Goal: Information Seeking & Learning: Check status

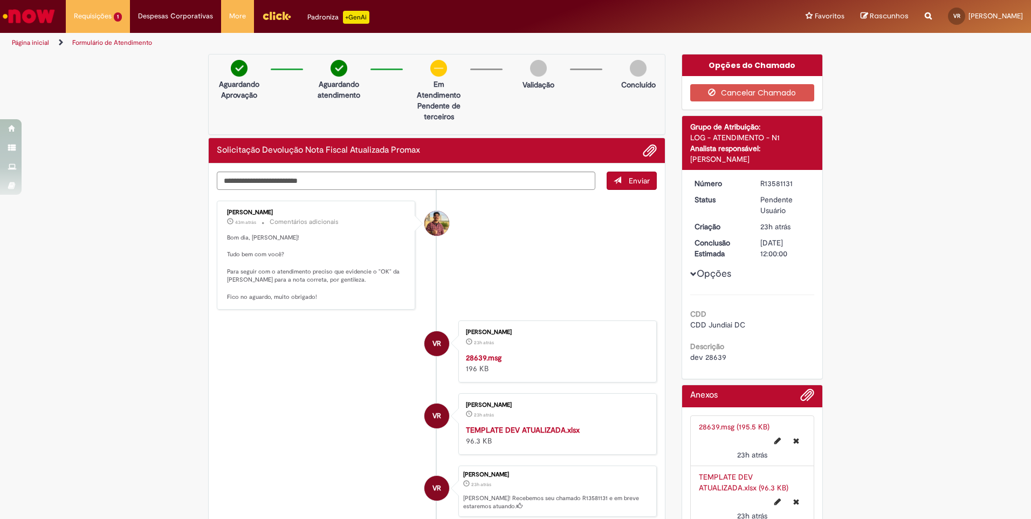
click at [304, 283] on p "Bom dia, [PERSON_NAME]! Tudo bem com você? Para seguir com o atendimento precis…" at bounding box center [317, 267] width 180 height 68
drag, startPoint x: 304, startPoint y: 283, endPoint x: 327, endPoint y: 295, distance: 26.0
click at [322, 292] on p "Bom dia, [PERSON_NAME]! Tudo bem com você? Para seguir com o atendimento precis…" at bounding box center [317, 267] width 180 height 68
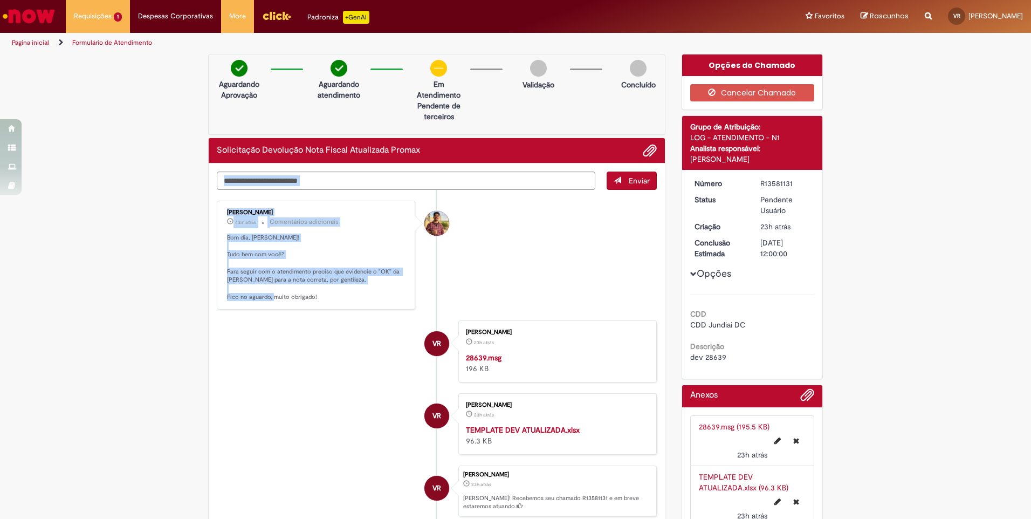
drag, startPoint x: 336, startPoint y: 298, endPoint x: 180, endPoint y: 219, distance: 175.0
click at [180, 219] on div "Verificar Código de Barras Aguardando Aprovação Aguardando atendimento Em Atend…" at bounding box center [515, 319] width 1031 height 530
click at [366, 283] on p "Bom dia, [PERSON_NAME]! Tudo bem com você? Para seguir com o atendimento precis…" at bounding box center [317, 267] width 180 height 68
drag, startPoint x: 356, startPoint y: 299, endPoint x: 226, endPoint y: 222, distance: 151.3
click at [226, 222] on div "[PERSON_NAME] 43m atrás 43 minutos atrás Comentários adicionais Bom dia, [PERSO…" at bounding box center [316, 255] width 192 height 103
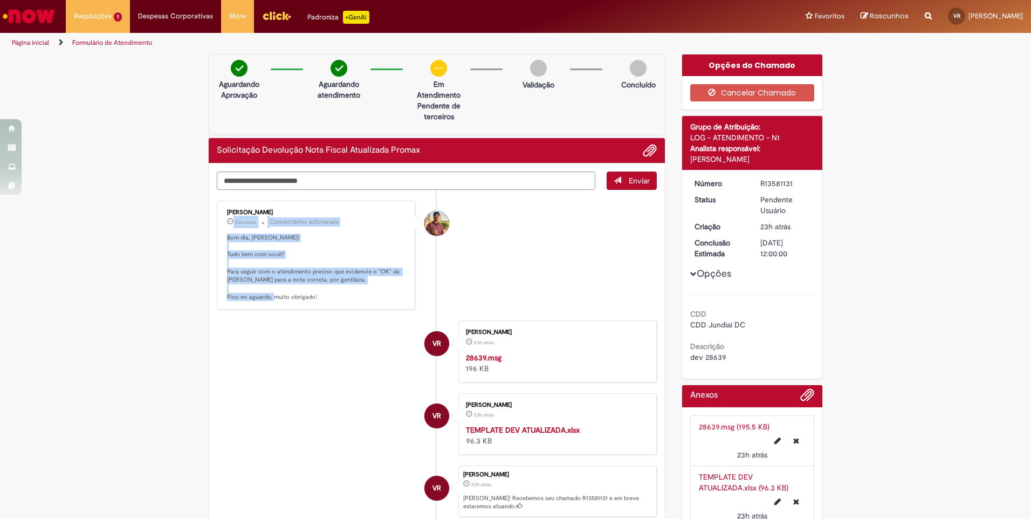
drag, startPoint x: 226, startPoint y: 222, endPoint x: 278, endPoint y: 251, distance: 59.8
click at [278, 251] on p "Bom dia, [PERSON_NAME]! Tudo bem com você? Para seguir com o atendimento precis…" at bounding box center [317, 267] width 180 height 68
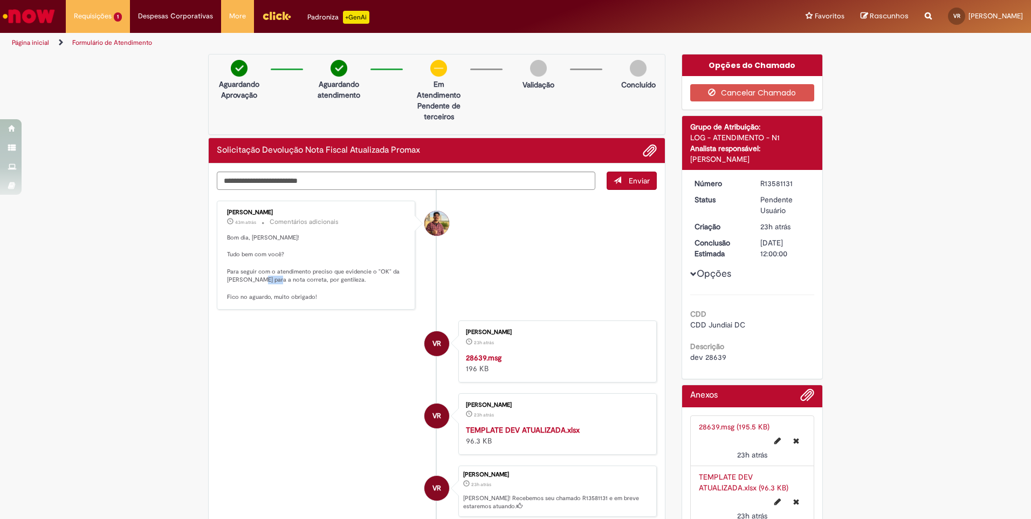
drag, startPoint x: 275, startPoint y: 276, endPoint x: 306, endPoint y: 286, distance: 32.2
click at [306, 286] on p "Bom dia, [PERSON_NAME]! Tudo bem com você? Para seguir com o atendimento precis…" at bounding box center [317, 267] width 180 height 68
drag, startPoint x: 306, startPoint y: 286, endPoint x: 318, endPoint y: 287, distance: 12.5
click at [318, 287] on p "Bom dia, [PERSON_NAME]! Tudo bem com você? Para seguir com o atendimento precis…" at bounding box center [317, 267] width 180 height 68
drag, startPoint x: 302, startPoint y: 284, endPoint x: 296, endPoint y: 286, distance: 5.8
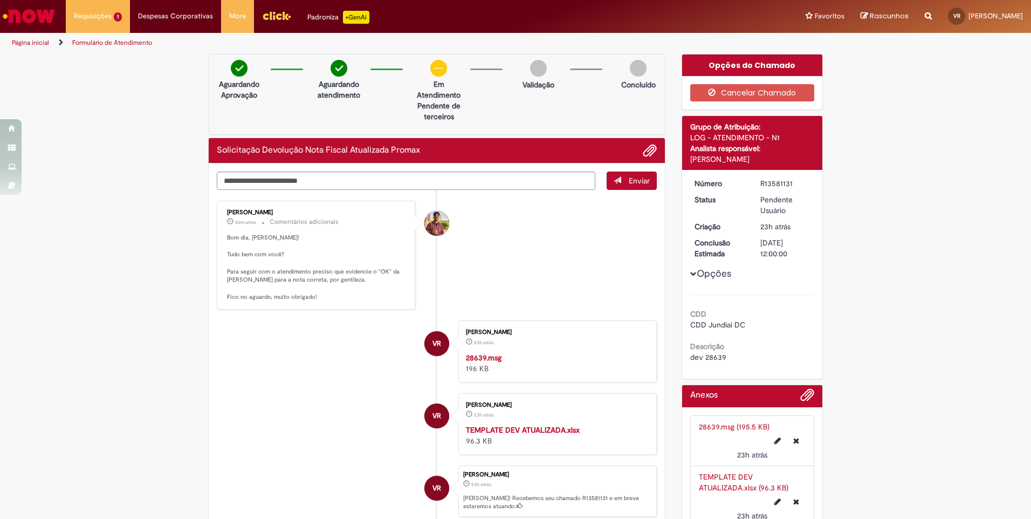
click at [296, 286] on p "Bom dia, [PERSON_NAME]! Tudo bem com você? Para seguir com o atendimento precis…" at bounding box center [317, 267] width 180 height 68
drag, startPoint x: 296, startPoint y: 286, endPoint x: 319, endPoint y: 296, distance: 24.1
click at [319, 296] on p "Bom dia, [PERSON_NAME]! Tudo bem com você? Para seguir com o atendimento precis…" at bounding box center [317, 267] width 180 height 68
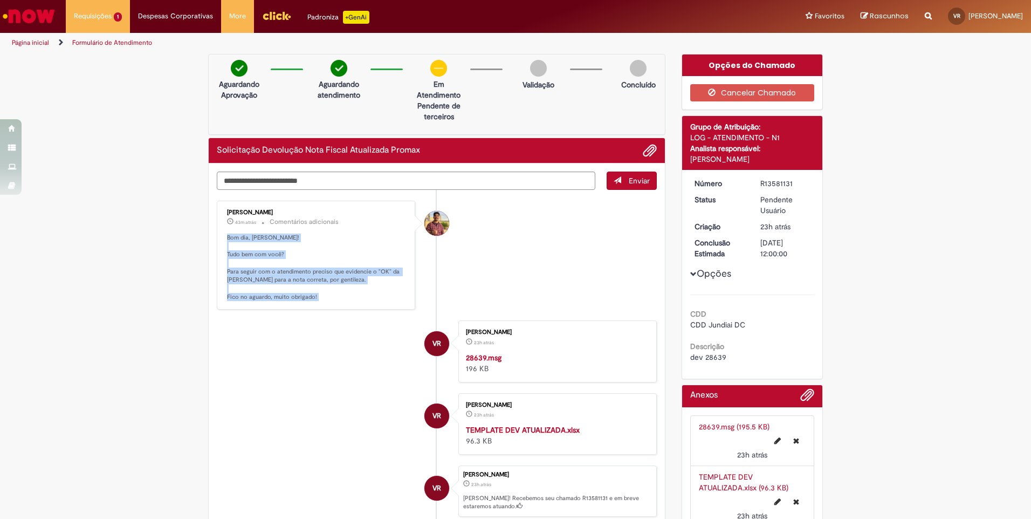
drag, startPoint x: 319, startPoint y: 296, endPoint x: 232, endPoint y: 228, distance: 109.8
click at [232, 228] on div "[PERSON_NAME] 43m atrás 43 minutos atrás Comentários adicionais Bom dia, [PERSO…" at bounding box center [316, 255] width 192 height 103
drag, startPoint x: 232, startPoint y: 228, endPoint x: 327, endPoint y: 271, distance: 103.5
click at [327, 271] on p "Bom dia, [PERSON_NAME]! Tudo bem com você? Para seguir com o atendimento precis…" at bounding box center [317, 267] width 180 height 68
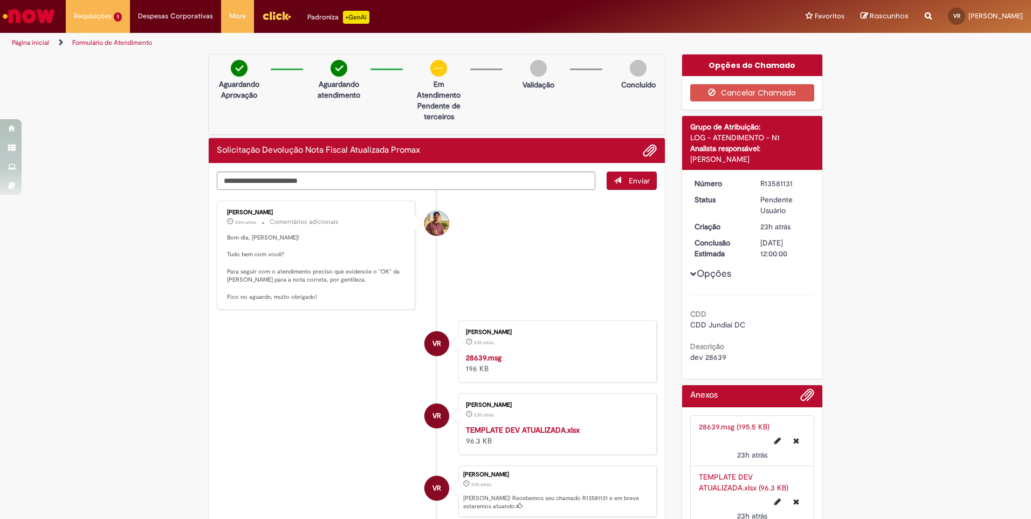
drag, startPoint x: 431, startPoint y: 269, endPoint x: 555, endPoint y: 168, distance: 160.1
click at [431, 268] on div "Histórico de tíquete" at bounding box center [436, 319] width 27 height 220
click at [489, 271] on li "[PERSON_NAME] cerca de uma hora atrás cerca de uma hora atrás Comentários adici…" at bounding box center [437, 255] width 440 height 109
